Goal: Task Accomplishment & Management: Use online tool/utility

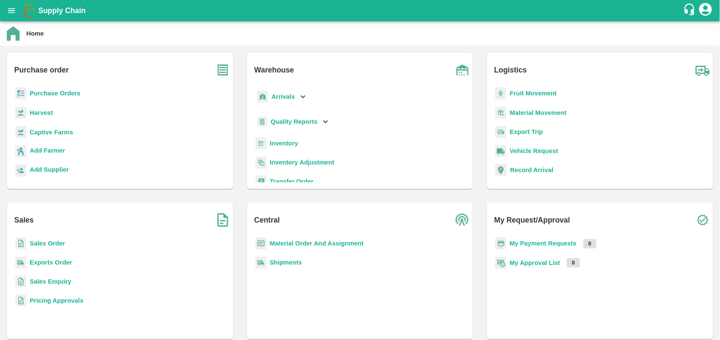
click at [75, 91] on b "Purchase Orders" at bounding box center [55, 93] width 51 height 7
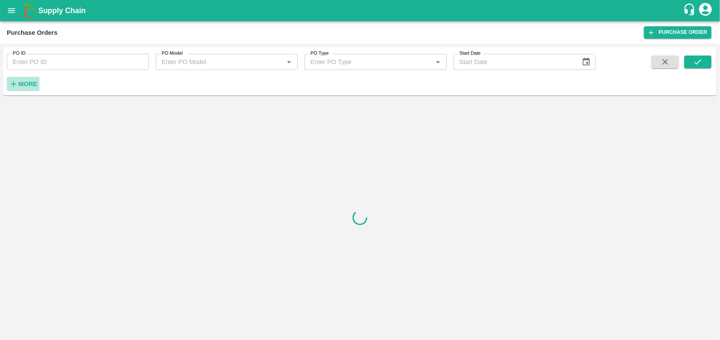
click at [37, 86] on strong "More" at bounding box center [27, 84] width 19 height 7
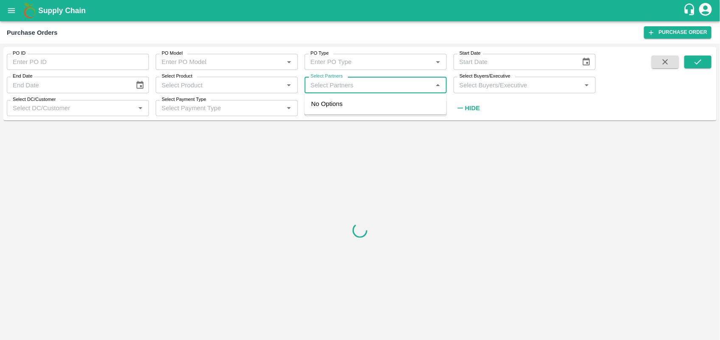
click at [379, 87] on input "Select Partners" at bounding box center [368, 84] width 123 height 11
type input "[PERSON_NAME]"
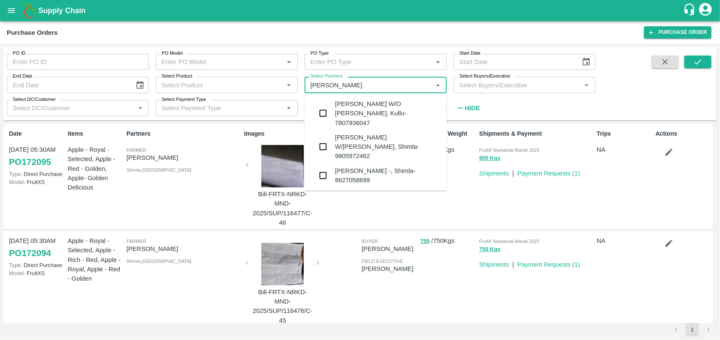
click at [405, 108] on div "[PERSON_NAME] W/O [PERSON_NAME], Kullu-7807936047" at bounding box center [387, 113] width 105 height 28
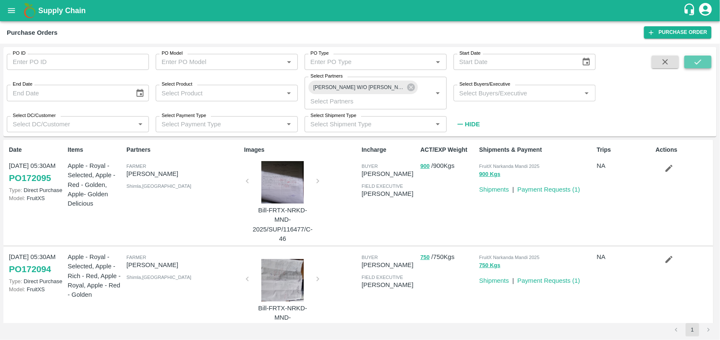
click at [696, 62] on icon "submit" at bounding box center [697, 61] width 9 height 9
